Goal: Check status: Check status

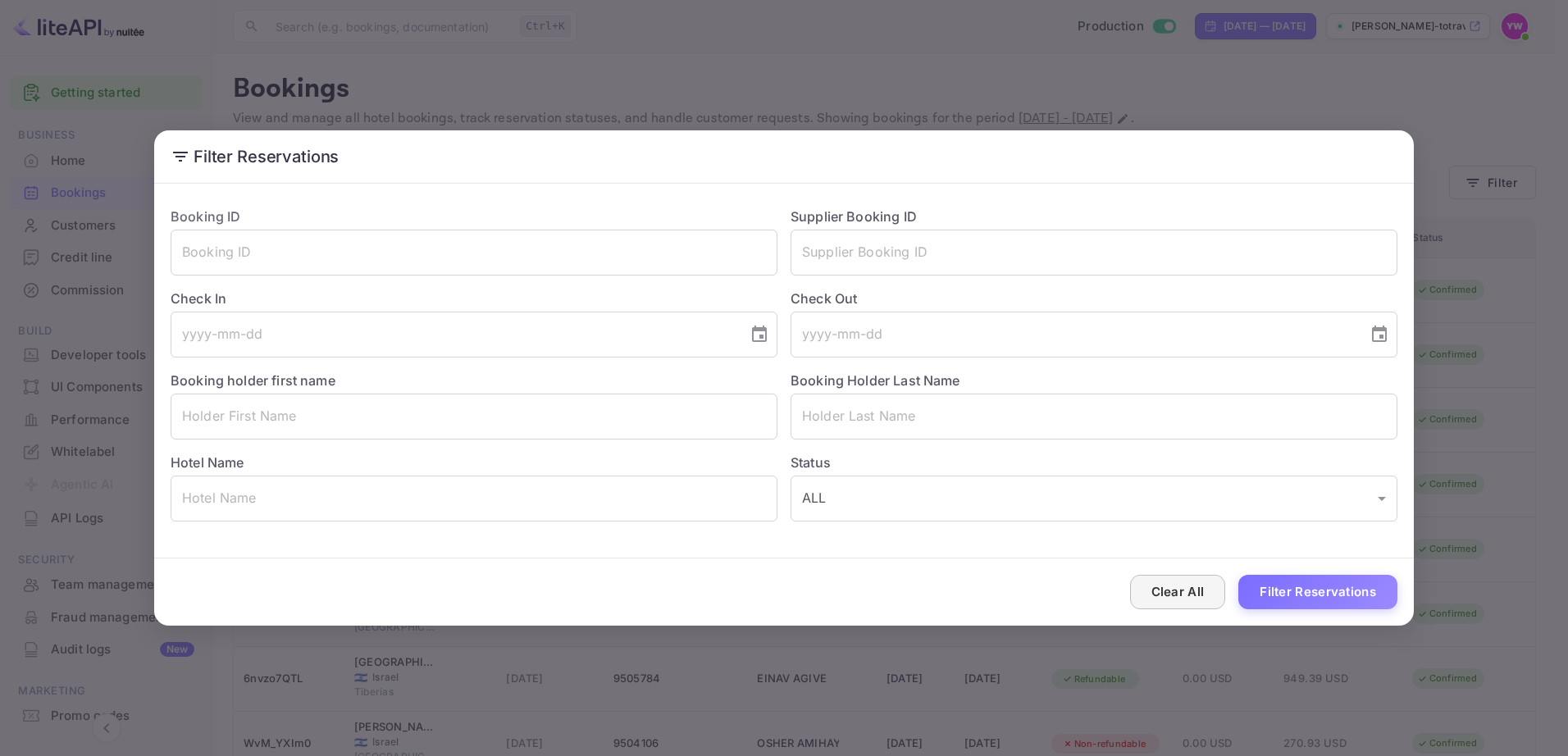
click at [1176, 588] on button "Clear All" at bounding box center [1178, 591] width 96 height 35
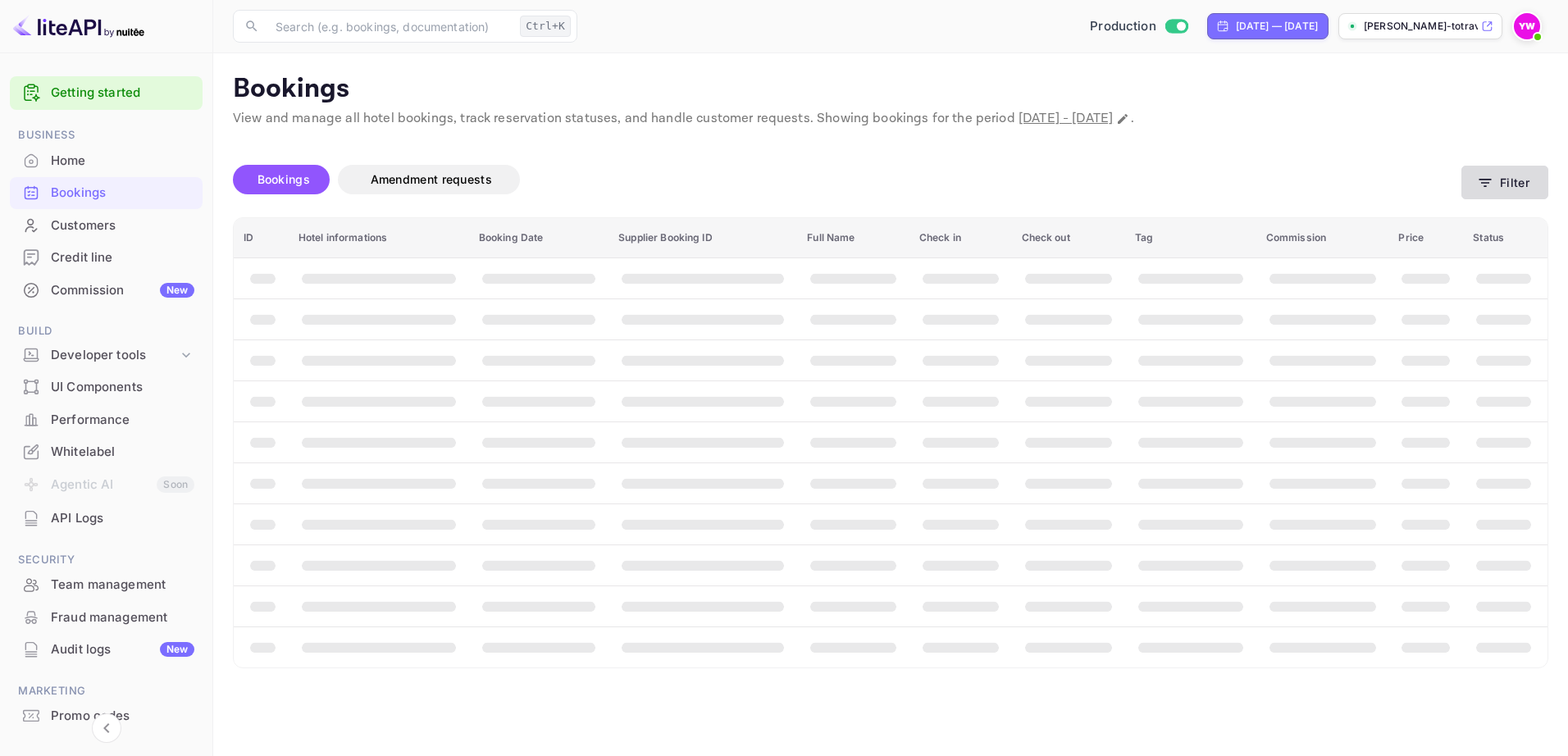
click at [1514, 179] on button "Filter" at bounding box center [1505, 182] width 87 height 34
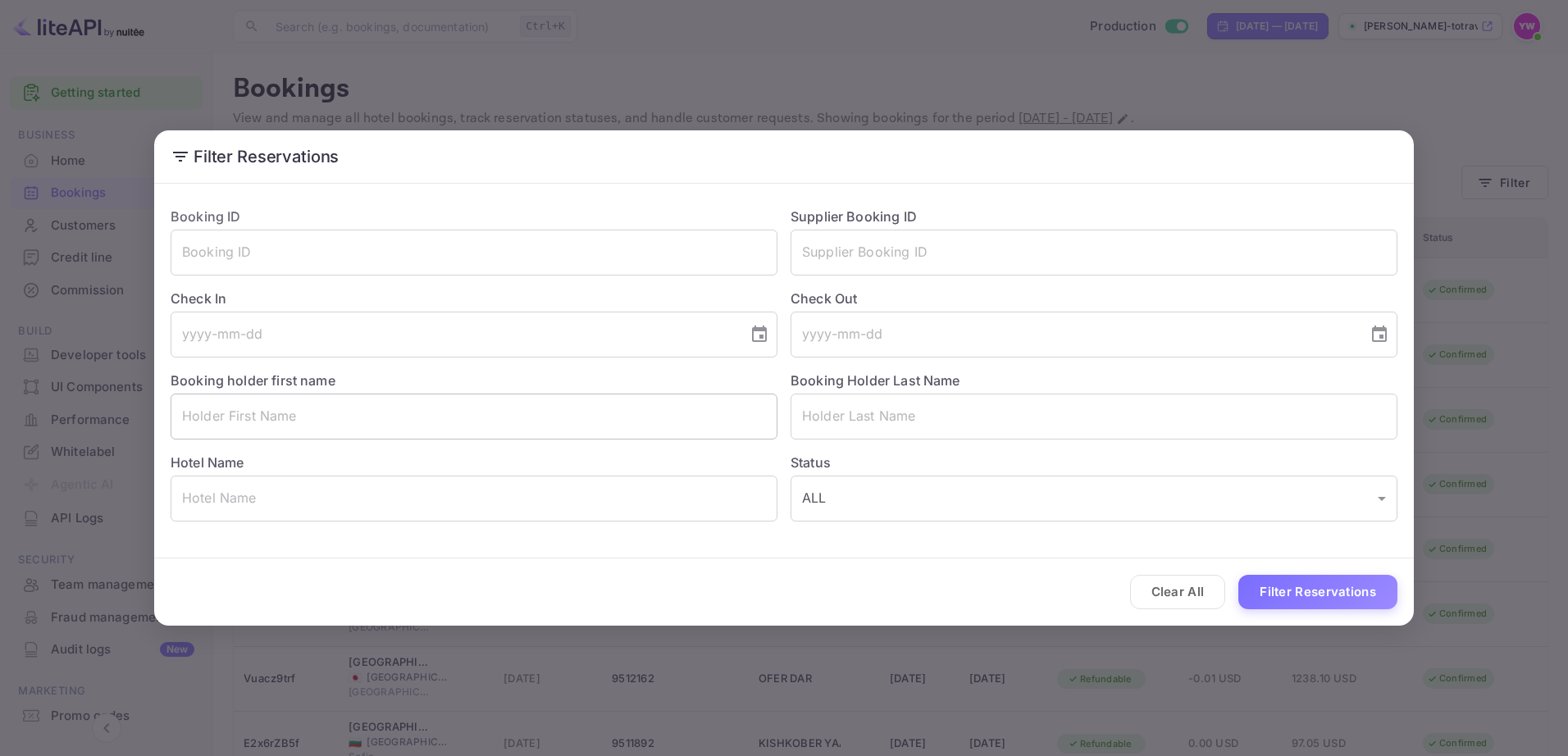
click at [533, 415] on input "text" at bounding box center [473, 416] width 607 height 46
paste input "[PERSON_NAME]"
type input "[PERSON_NAME]"
drag, startPoint x: 627, startPoint y: 420, endPoint x: 79, endPoint y: 427, distance: 548.0
click at [79, 427] on div "Filter Reservations Booking ID ​ Supplier Booking ID ​ Check In ​ Check Out ​ B…" at bounding box center [784, 378] width 1568 height 756
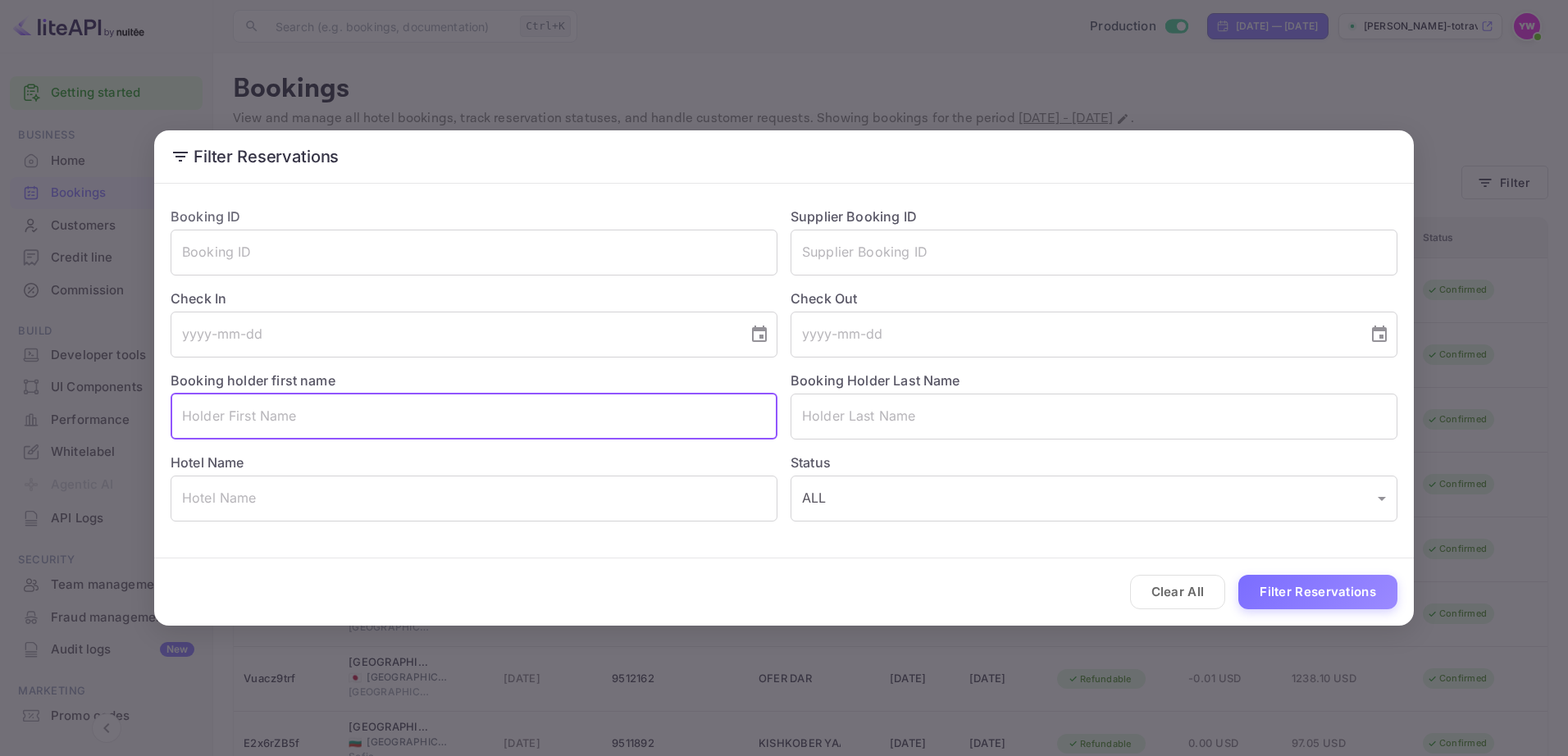
click at [253, 522] on div "Booking ID ​ Supplier Booking ID ​ Check In ​ Check Out ​ Booking holder first …" at bounding box center [784, 364] width 1259 height 347
click at [257, 510] on input "text" at bounding box center [473, 499] width 607 height 46
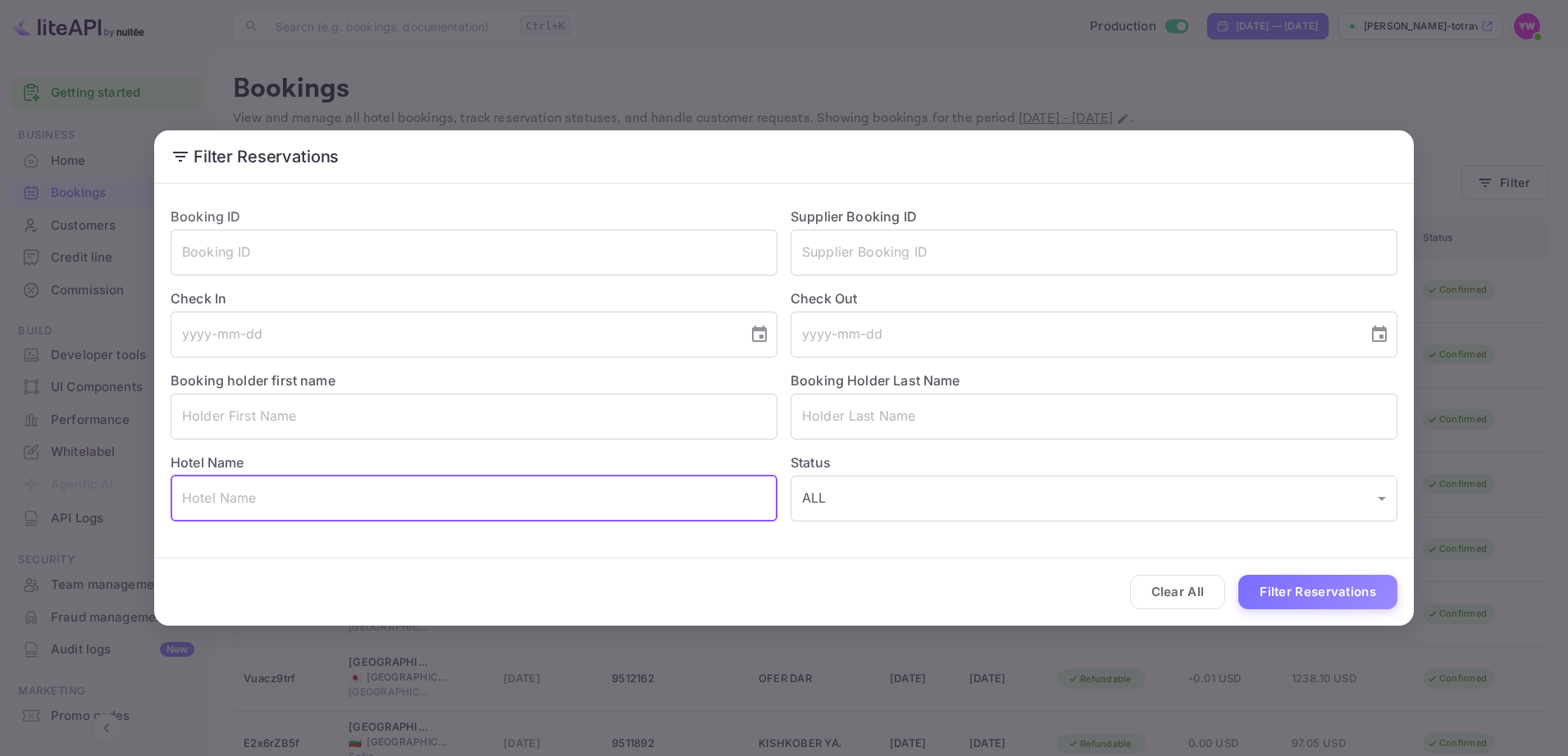
paste input "Al Manara, a Luxury Collection Hotel, [GEOGRAPHIC_DATA] Aqaba"
type input "Al Manara, a Luxury Collection Hotel, [GEOGRAPHIC_DATA] Aqaba"
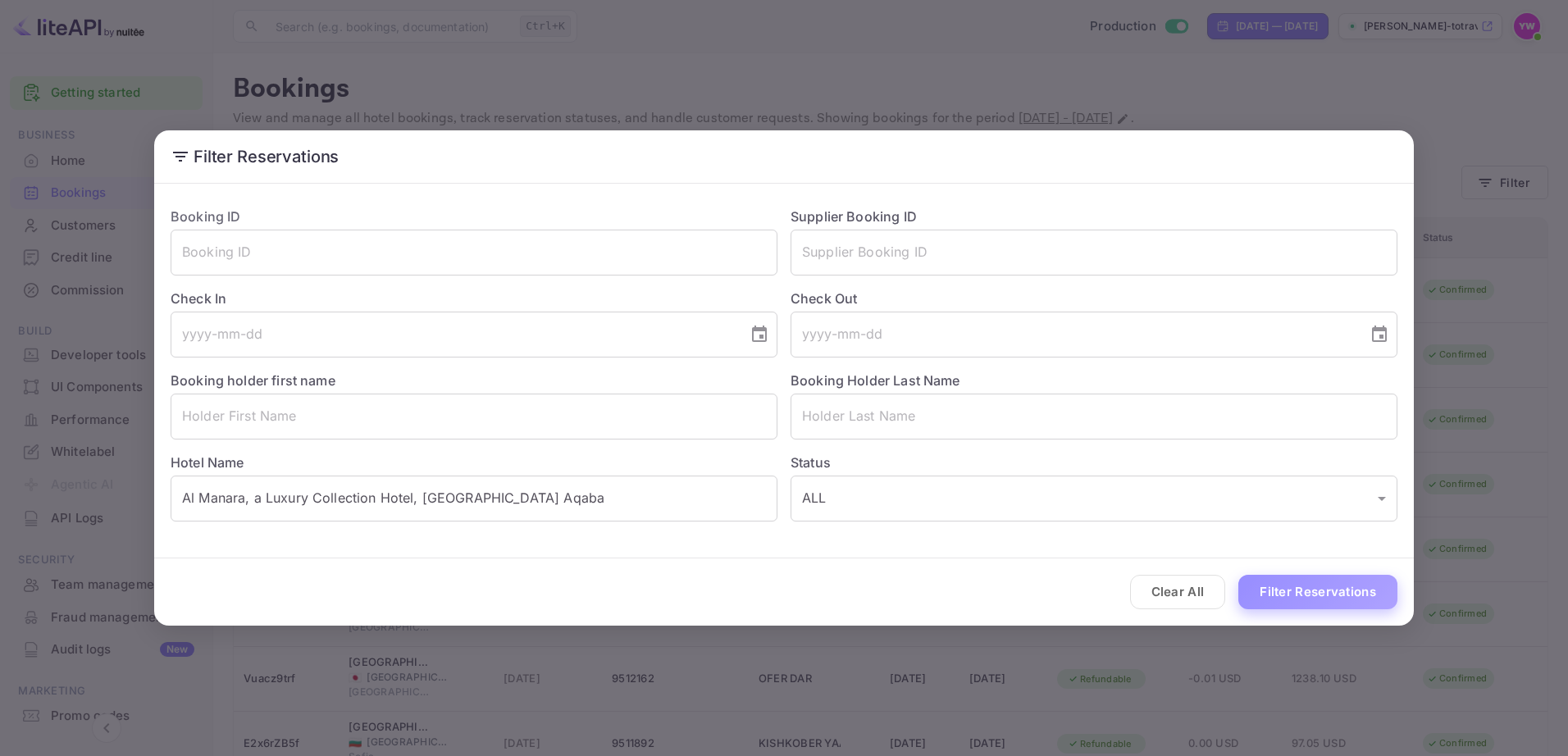
click at [1303, 595] on button "Filter Reservations" at bounding box center [1317, 591] width 159 height 35
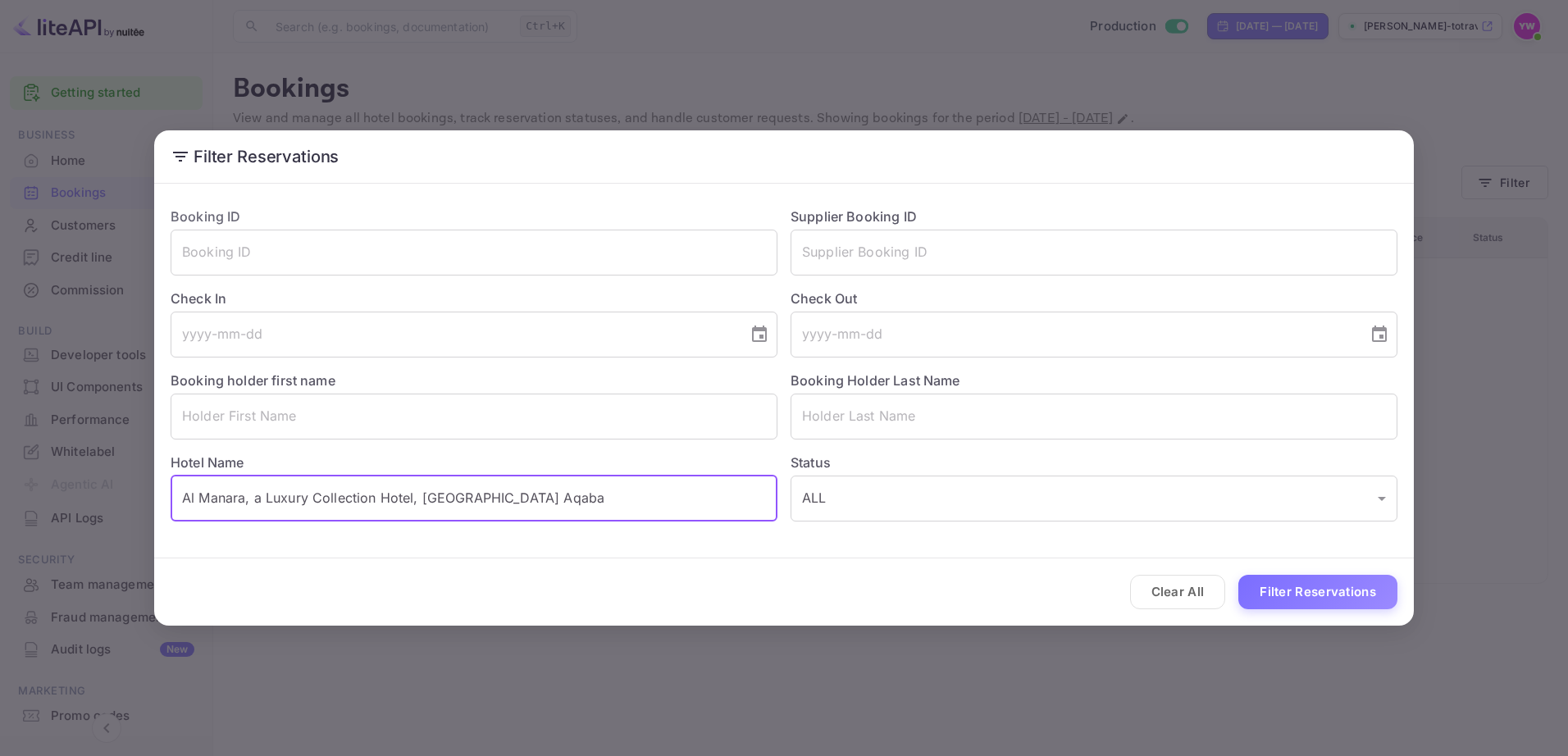
drag, startPoint x: 596, startPoint y: 498, endPoint x: 137, endPoint y: 448, distance: 461.7
click at [137, 448] on div "Filter Reservations Booking ID ​ Supplier Booking ID ​ Check In ​ Check Out ​ B…" at bounding box center [784, 378] width 1568 height 756
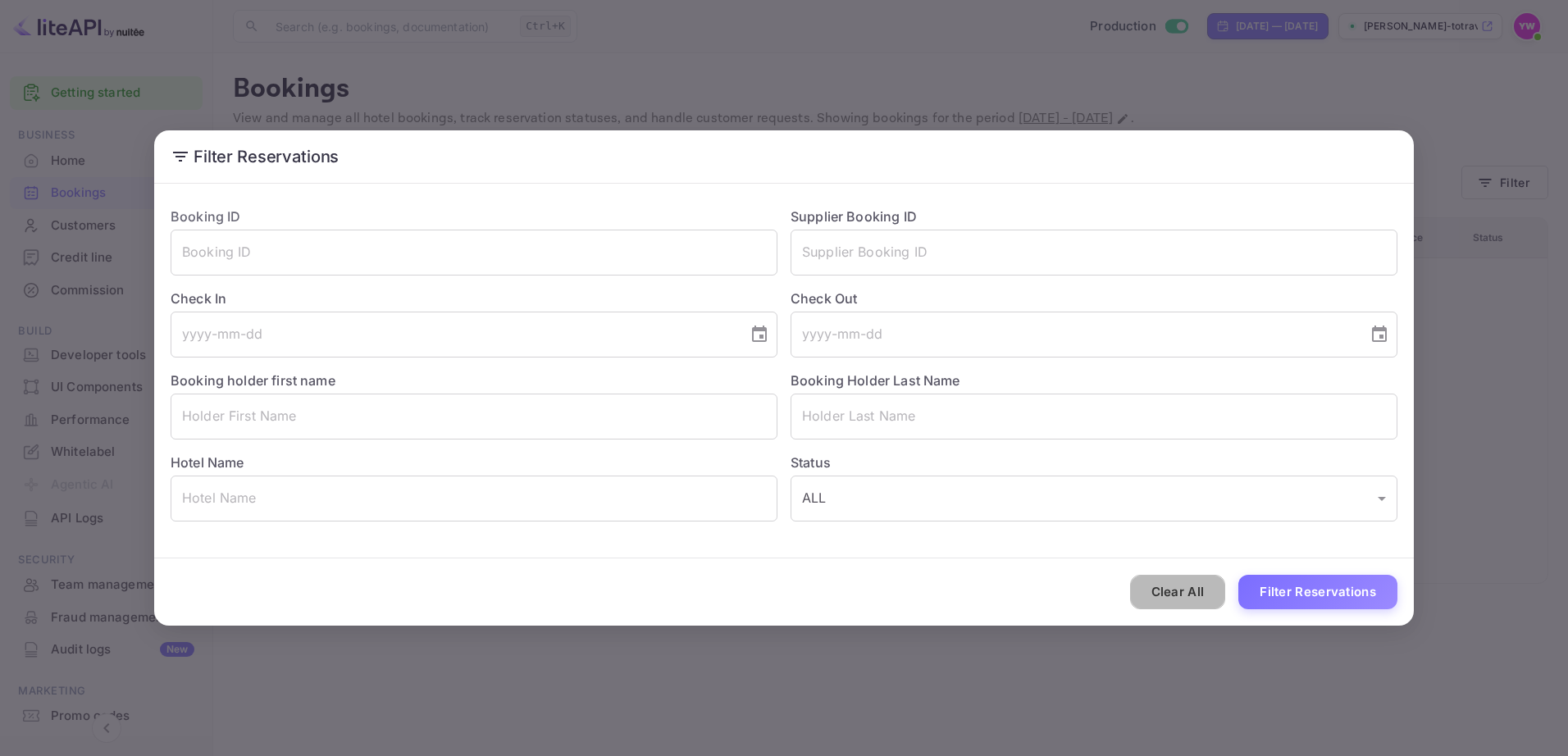
click at [1201, 591] on button "Clear All" at bounding box center [1178, 591] width 96 height 35
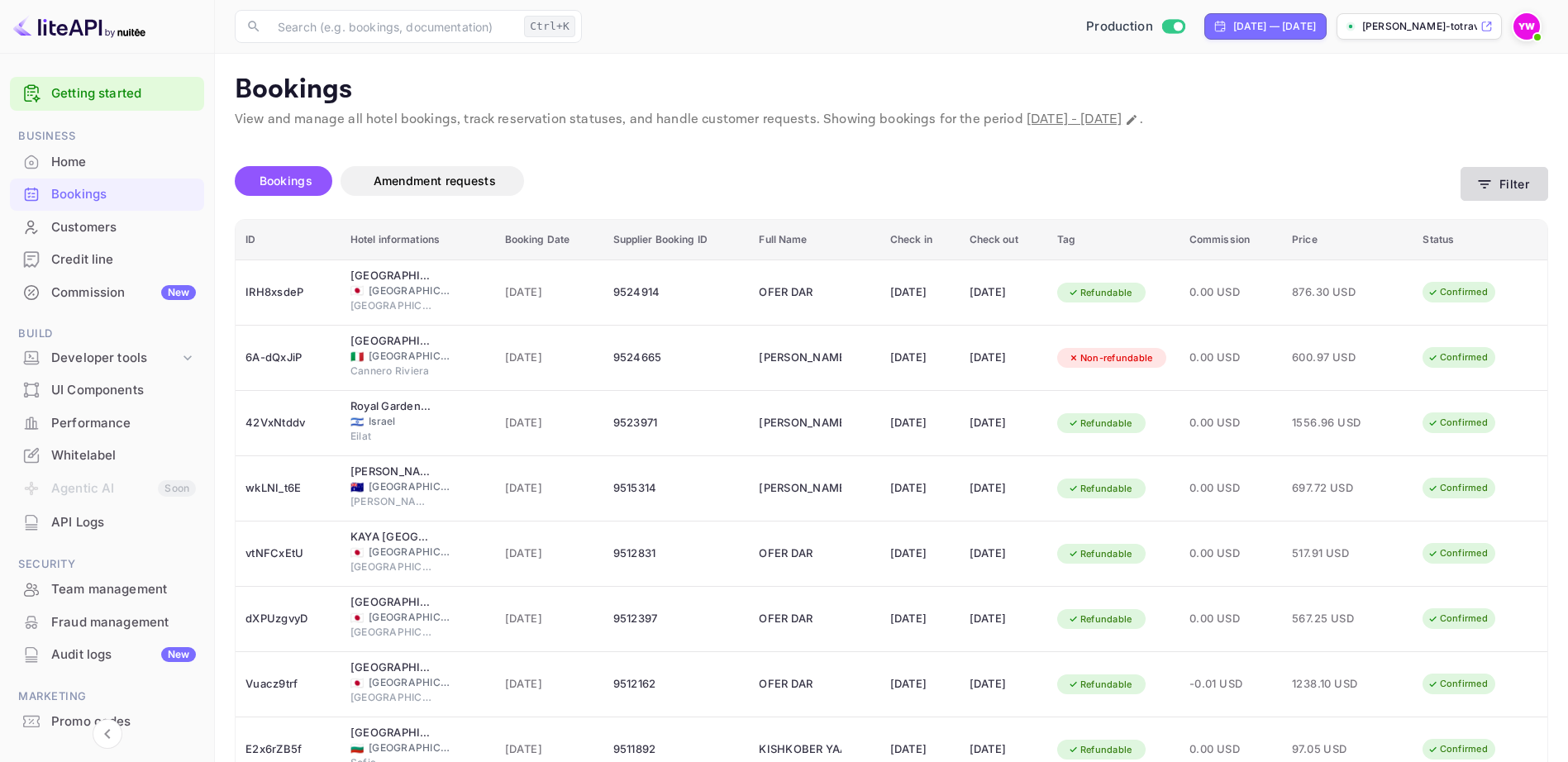
click at [1488, 184] on icon "button" at bounding box center [1484, 184] width 12 height 8
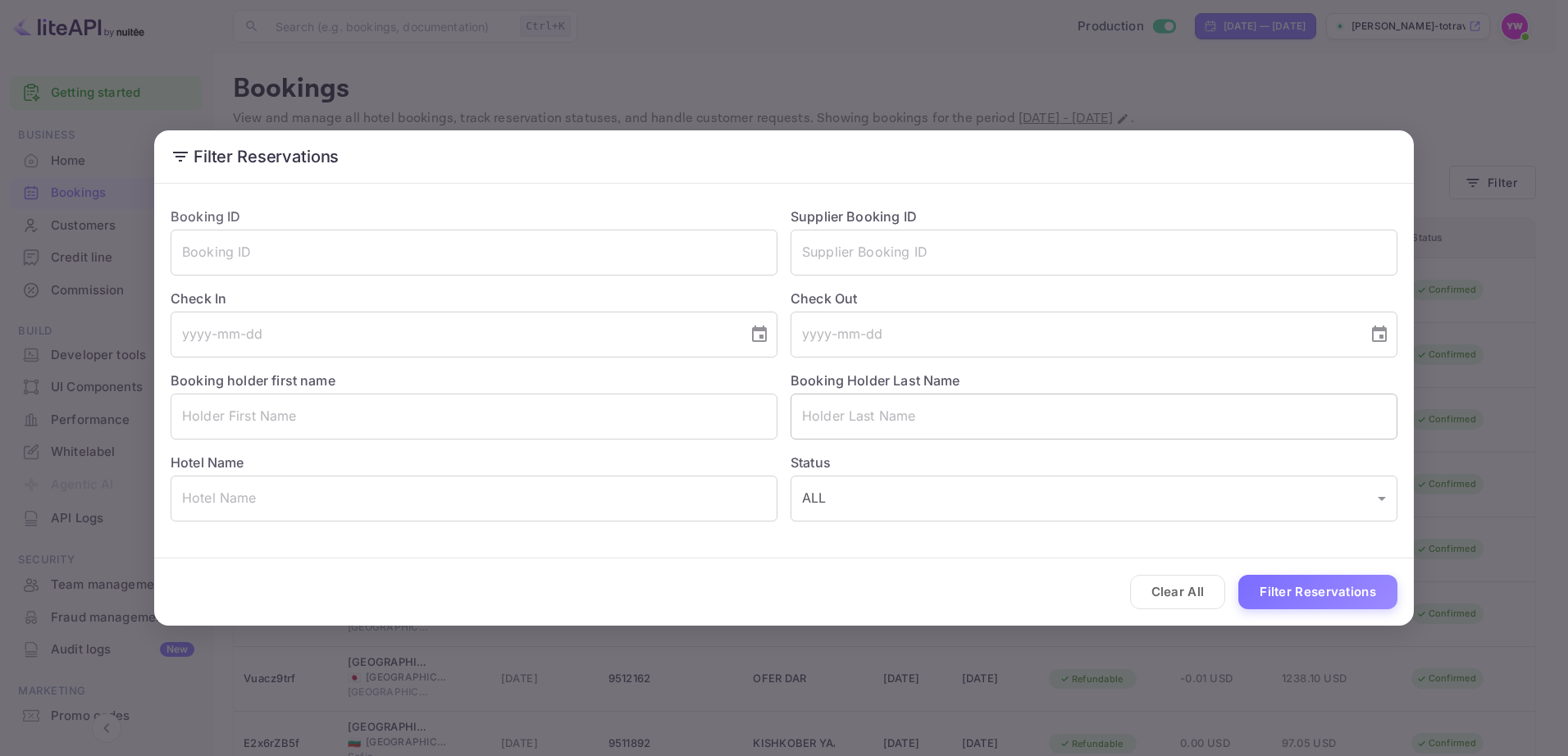
click at [857, 402] on input "text" at bounding box center [1093, 416] width 607 height 46
paste input "[PERSON_NAME]"
type input "[PERSON_NAME]"
click at [575, 422] on input "text" at bounding box center [473, 416] width 607 height 46
paste input "[PERSON_NAME]"
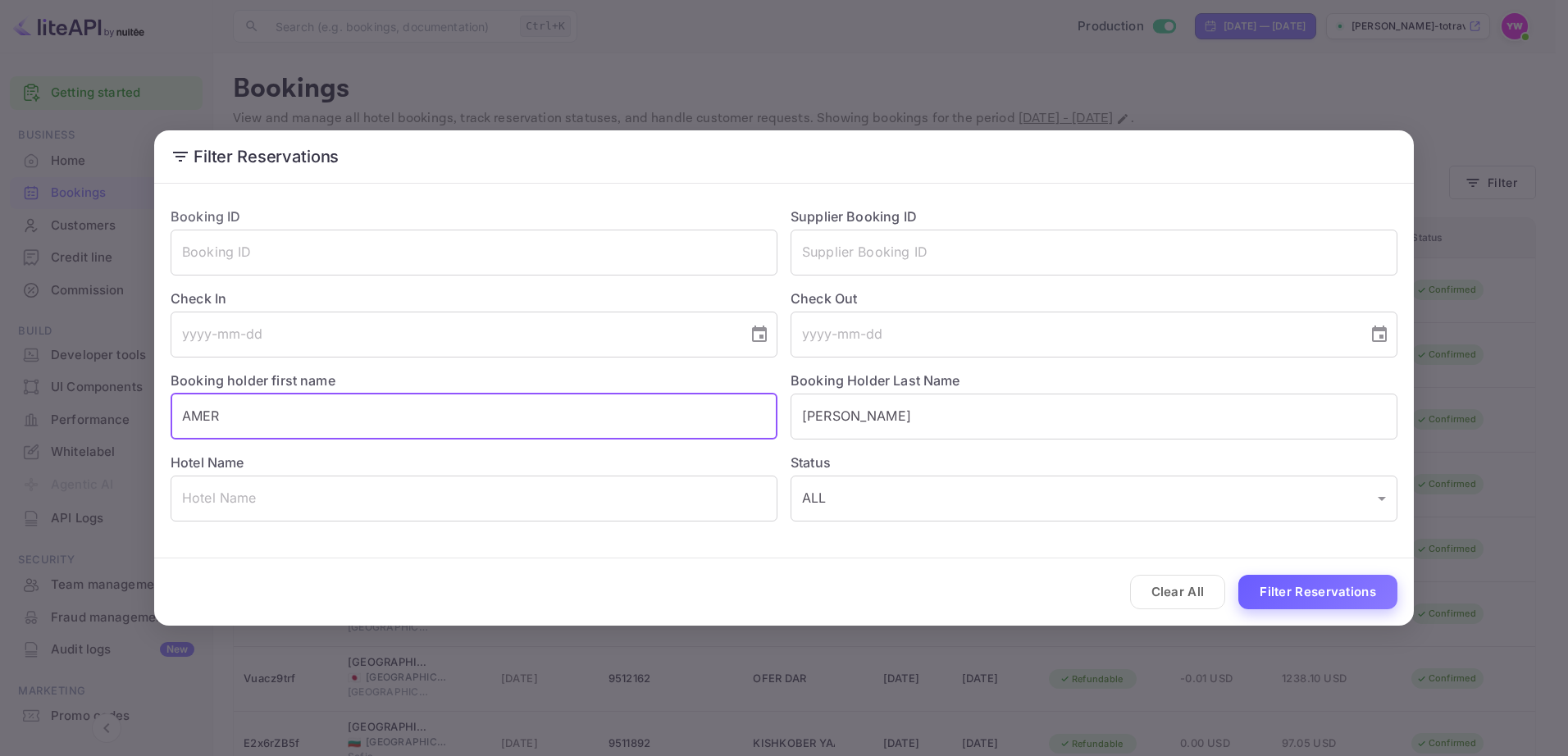
type input "AMER"
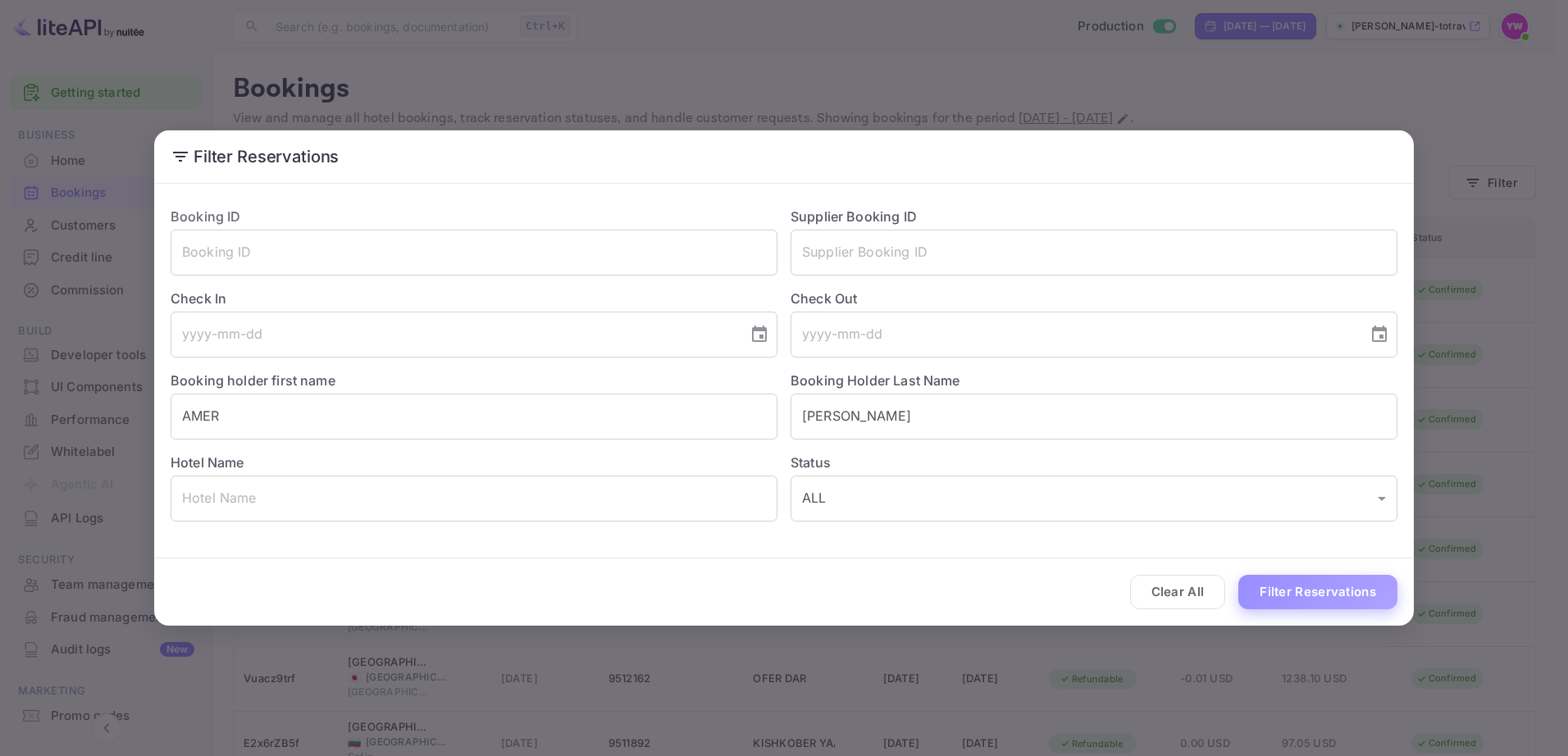
click at [1333, 592] on button "Filter Reservations" at bounding box center [1317, 591] width 159 height 35
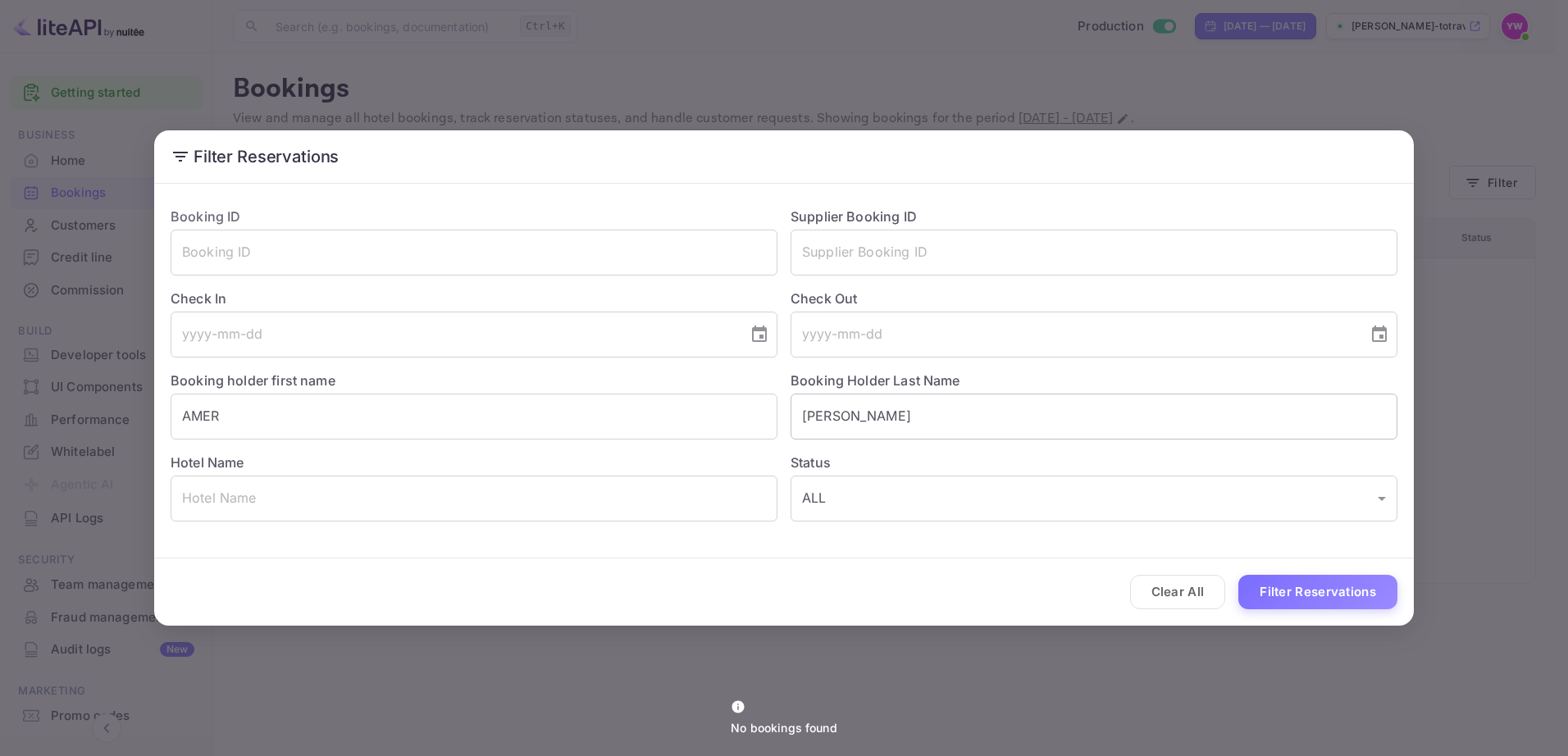
click at [808, 415] on input "[PERSON_NAME]" at bounding box center [1093, 416] width 607 height 46
paste input "AMER"
type input "AMER"
drag, startPoint x: 390, startPoint y: 426, endPoint x: 101, endPoint y: 422, distance: 289.0
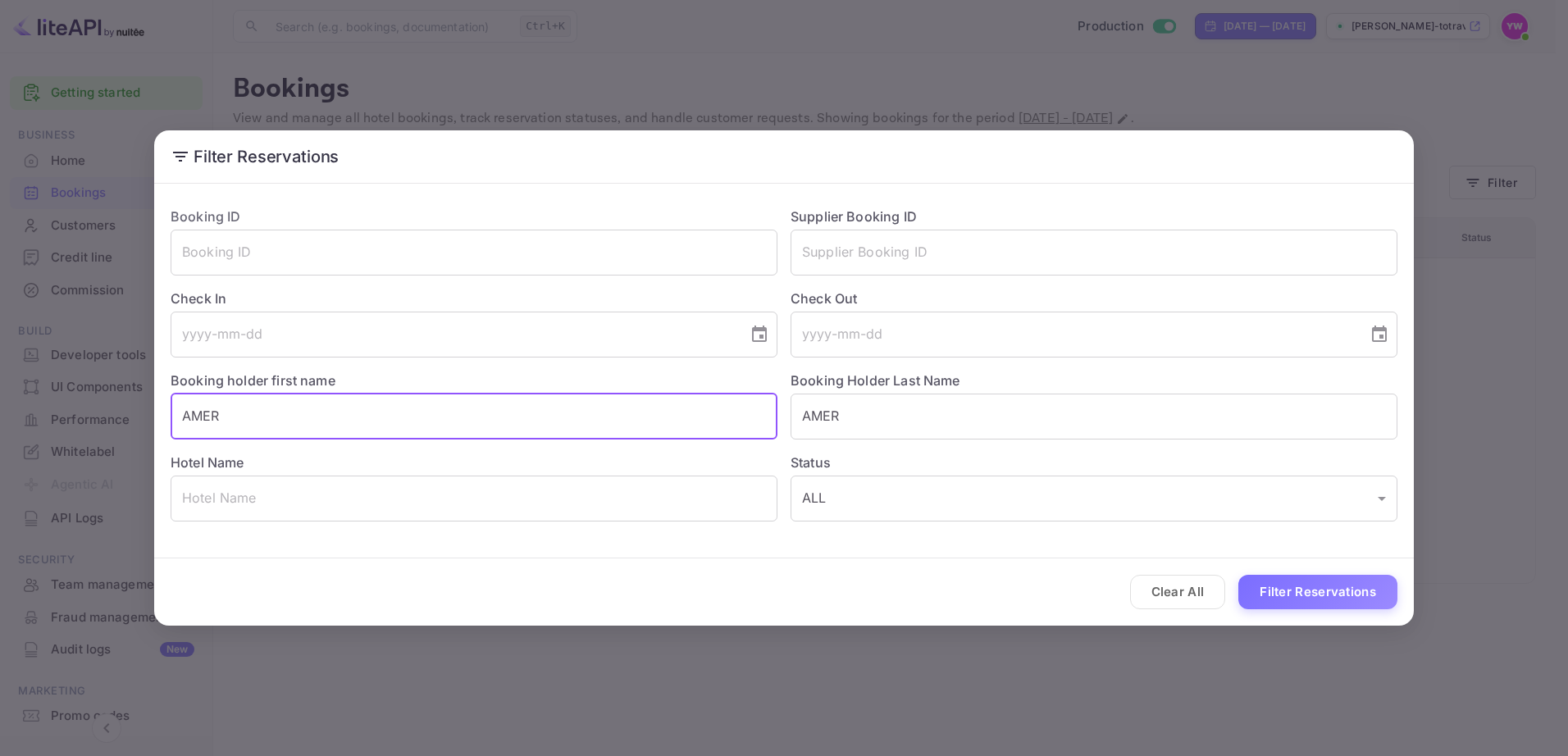
click at [101, 422] on div "Filter Reservations Booking ID ​ Supplier Booking ID ​ Check In ​ Check Out ​ B…" at bounding box center [784, 378] width 1568 height 756
paste input "[PERSON_NAME]"
type input "[PERSON_NAME]"
click at [1287, 590] on button "Filter Reservations" at bounding box center [1317, 591] width 159 height 35
click at [803, 720] on p "No bookings found" at bounding box center [784, 727] width 107 height 17
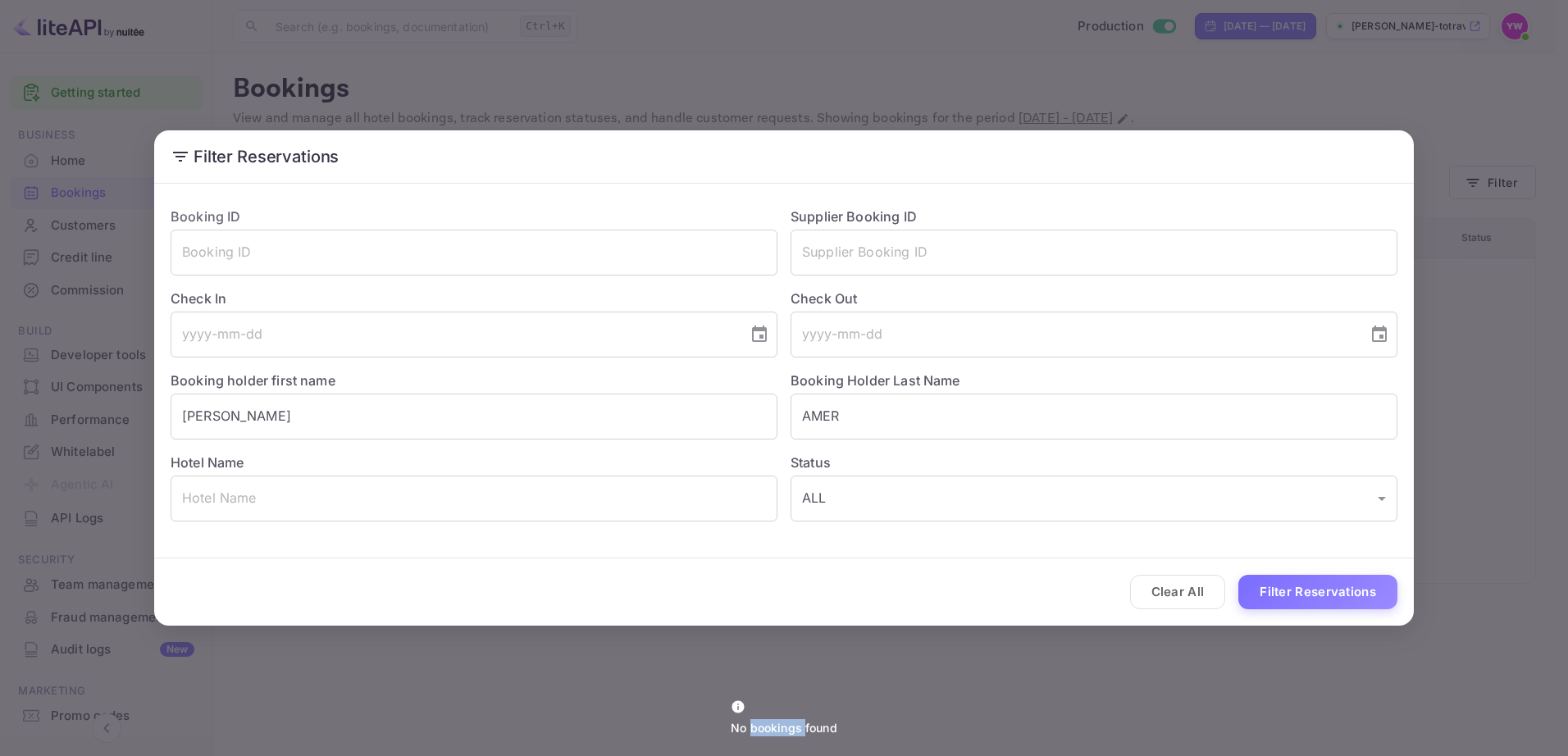
click at [803, 720] on p "No bookings found" at bounding box center [784, 727] width 107 height 17
copy div "No bookings found"
click at [464, 253] on input "text" at bounding box center [473, 253] width 607 height 46
paste input "pSeYHGjoh"
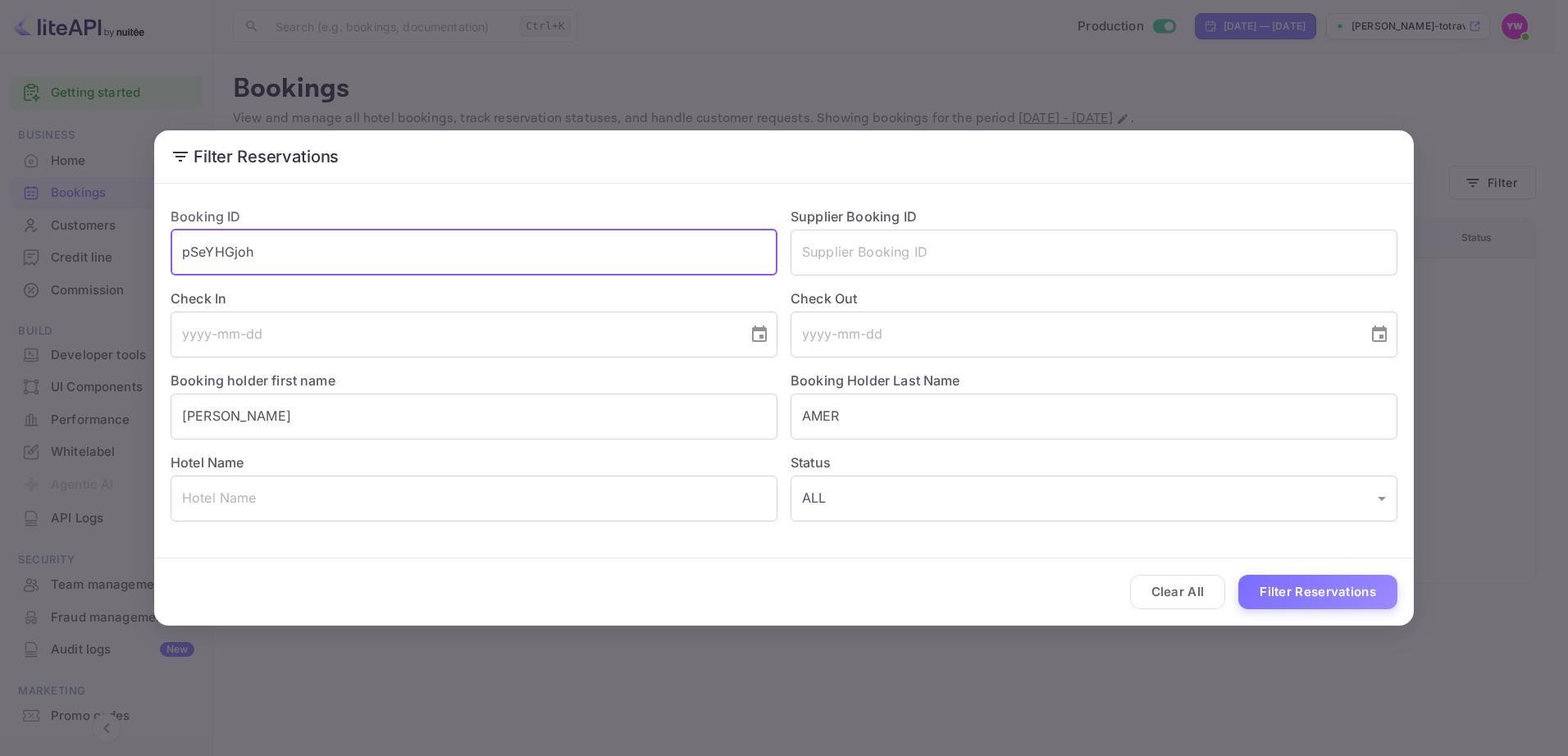
type input "pSeYHGjoh"
click at [1238, 574] on button "Filter Reservations" at bounding box center [1317, 591] width 159 height 35
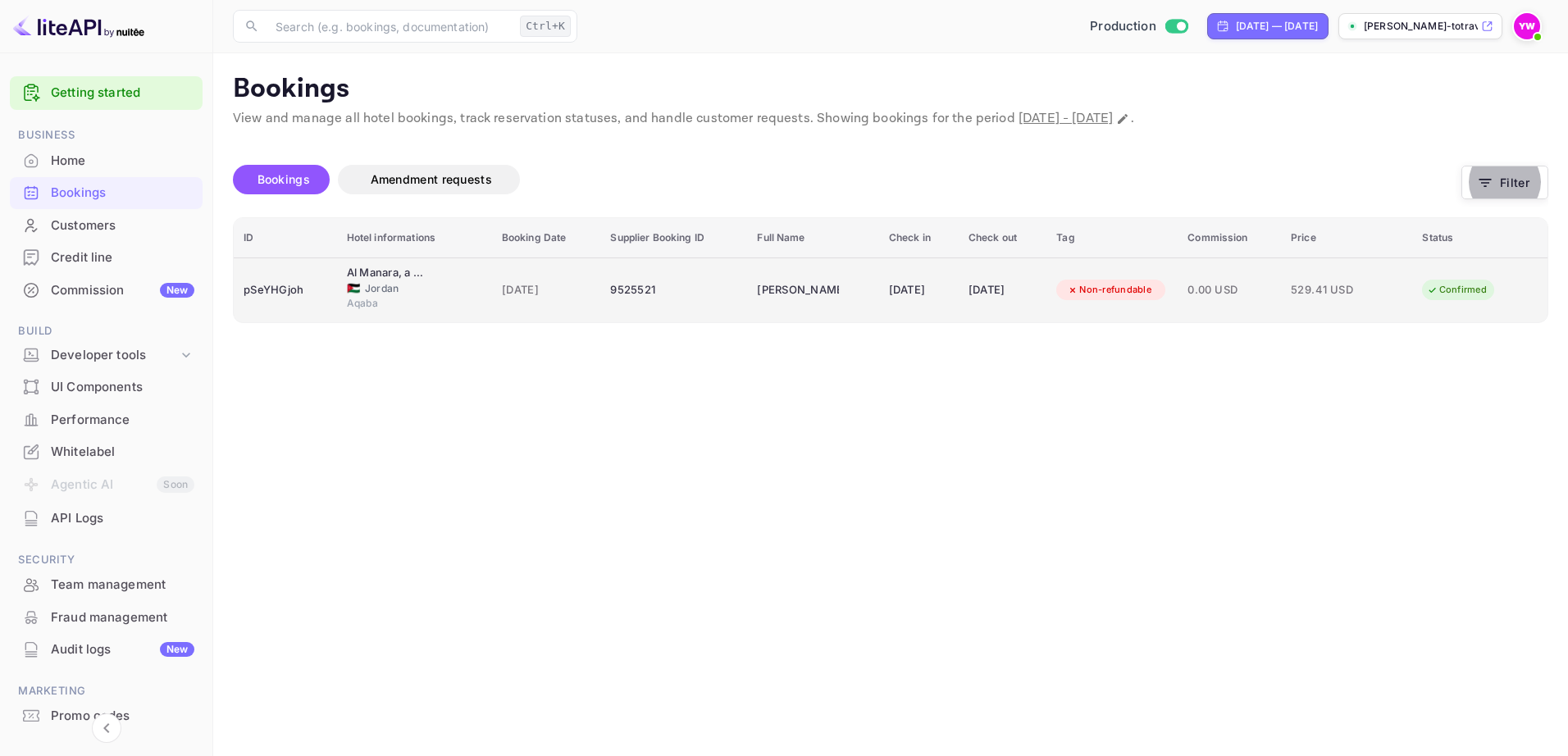
click at [1308, 287] on span "529.41 USD" at bounding box center [1332, 290] width 82 height 18
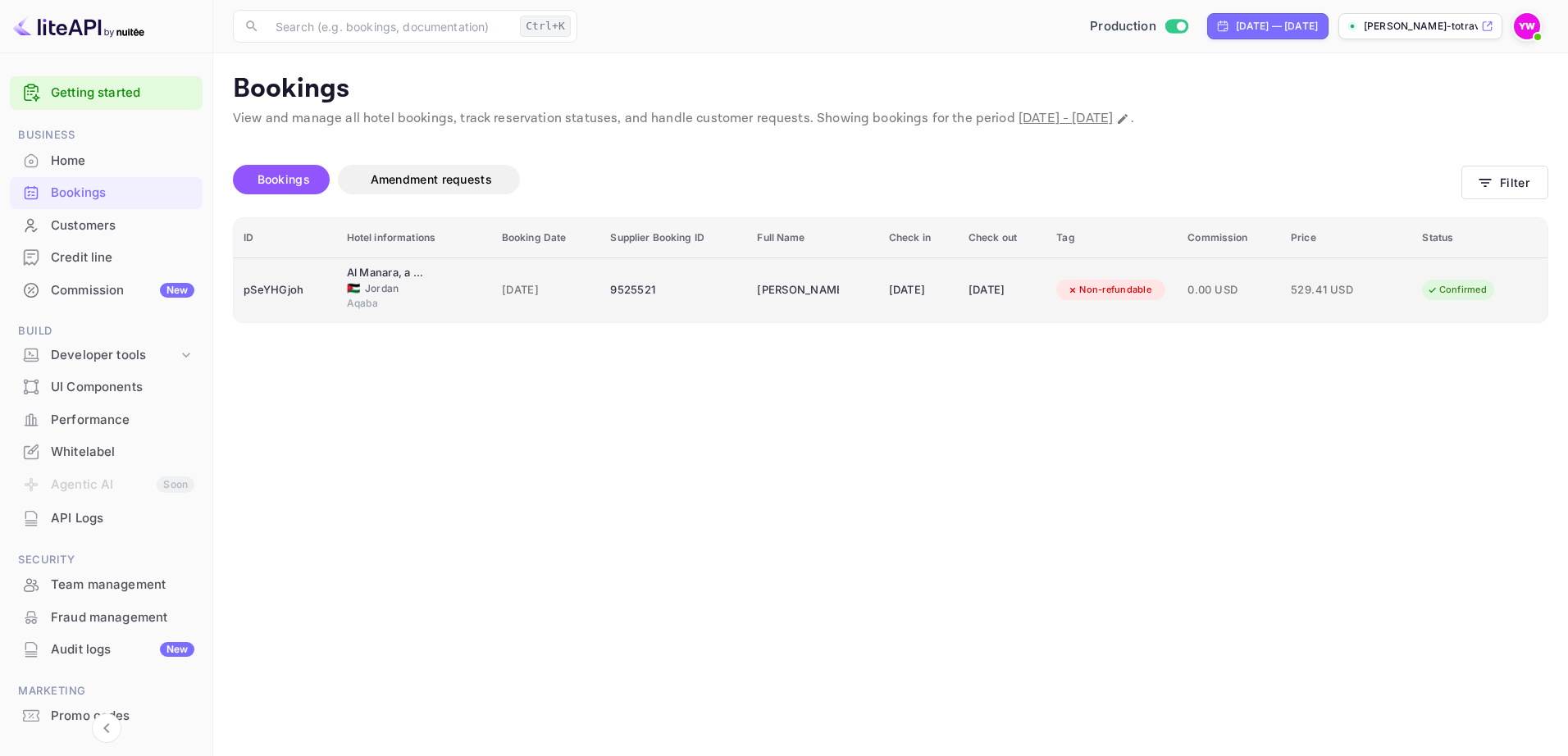
click at [290, 288] on div "pSeYHGjoh" at bounding box center [286, 290] width 84 height 26
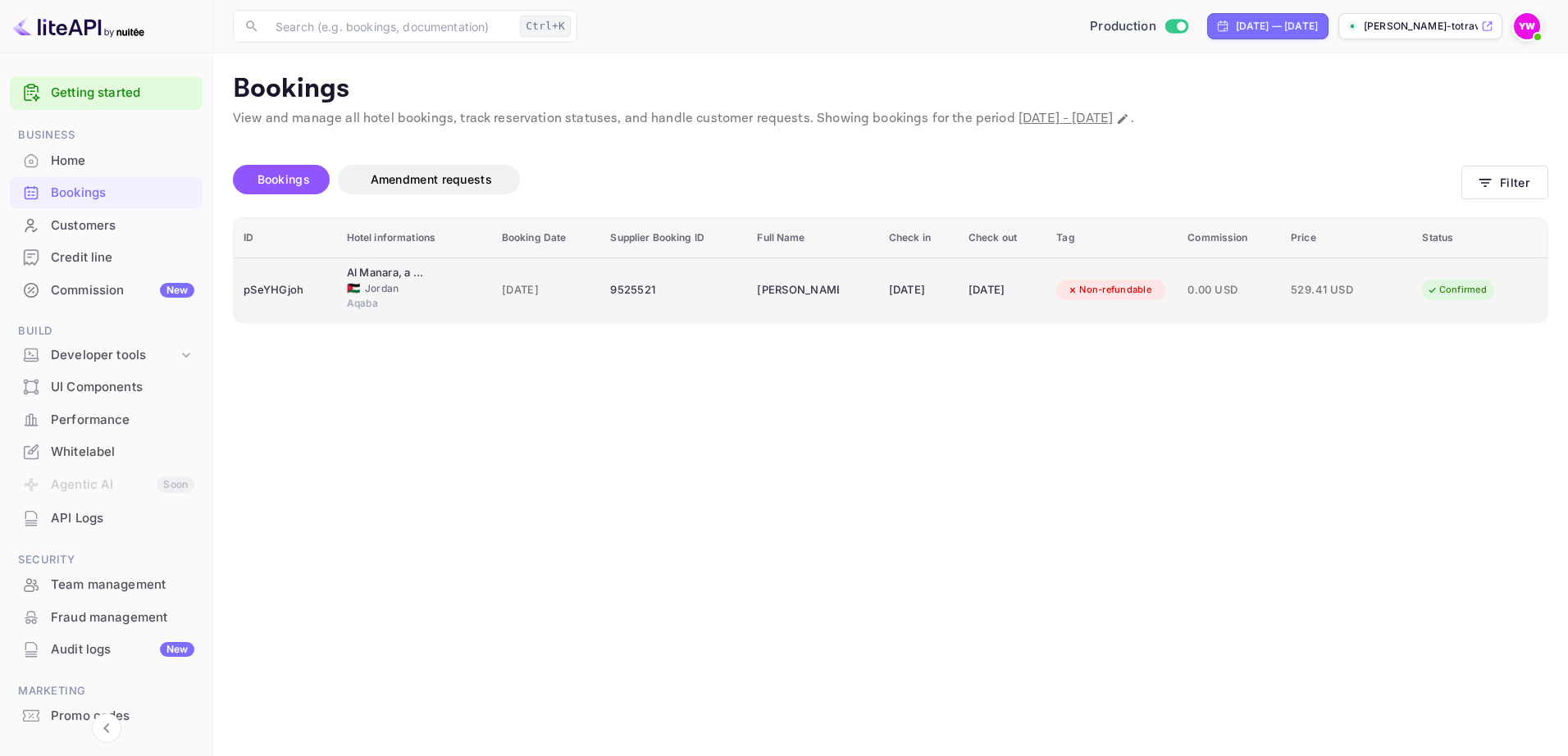
click at [551, 284] on span "[DATE]" at bounding box center [547, 290] width 90 height 18
